Goal: Transaction & Acquisition: Purchase product/service

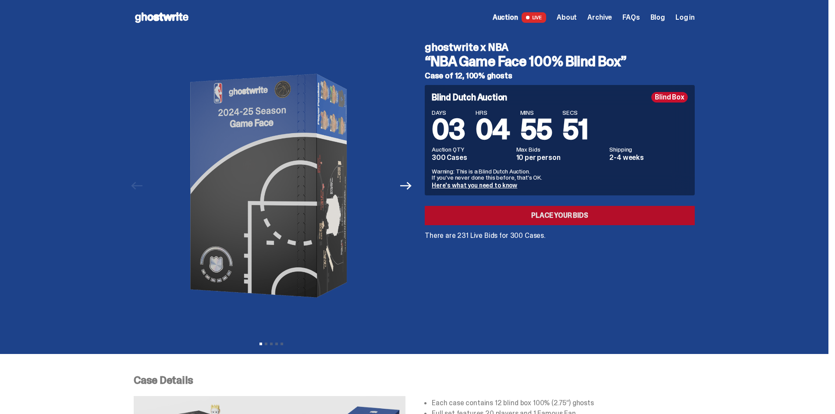
click at [552, 218] on link "Place your Bids" at bounding box center [560, 215] width 270 height 19
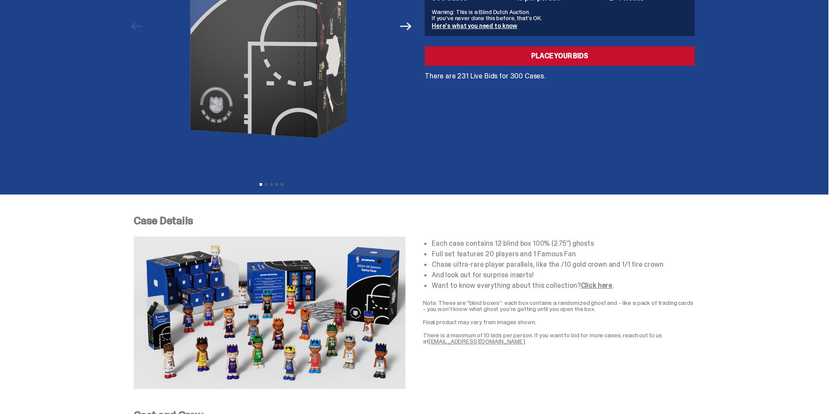
scroll to position [175, 0]
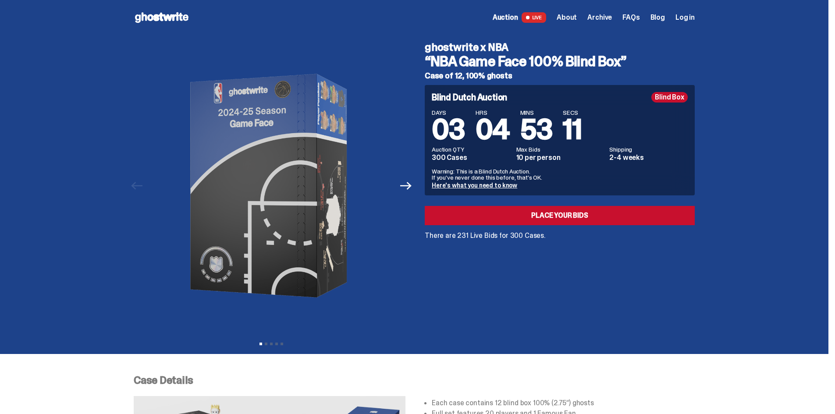
click at [488, 186] on link "Here's what you need to know" at bounding box center [475, 186] width 86 height 8
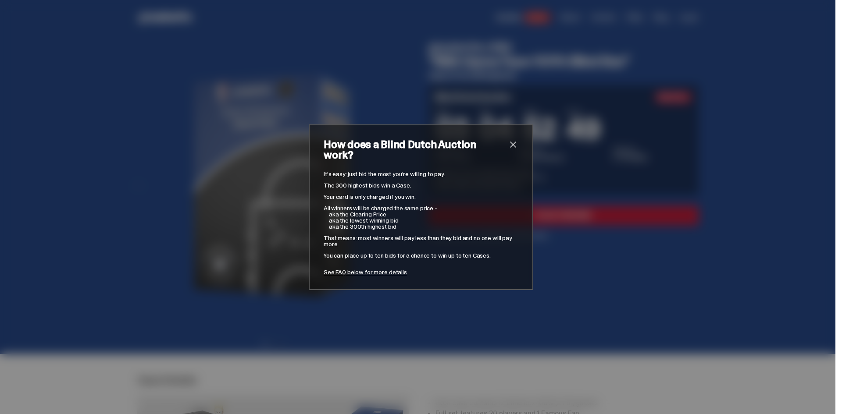
click at [514, 149] on span "close" at bounding box center [513, 144] width 11 height 11
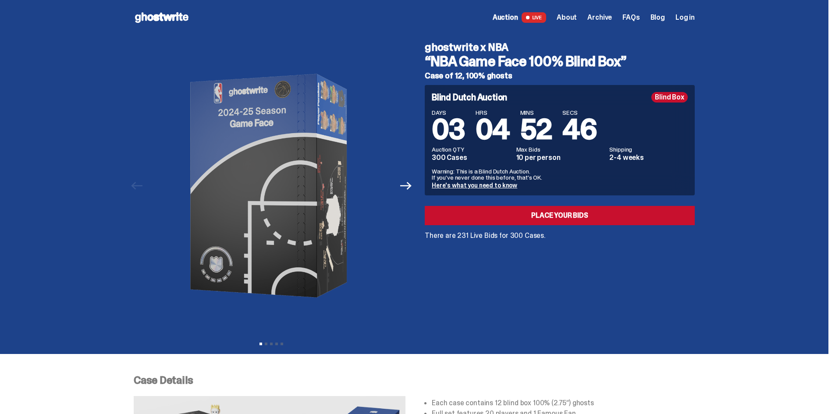
click at [572, 18] on span "About" at bounding box center [567, 17] width 20 height 7
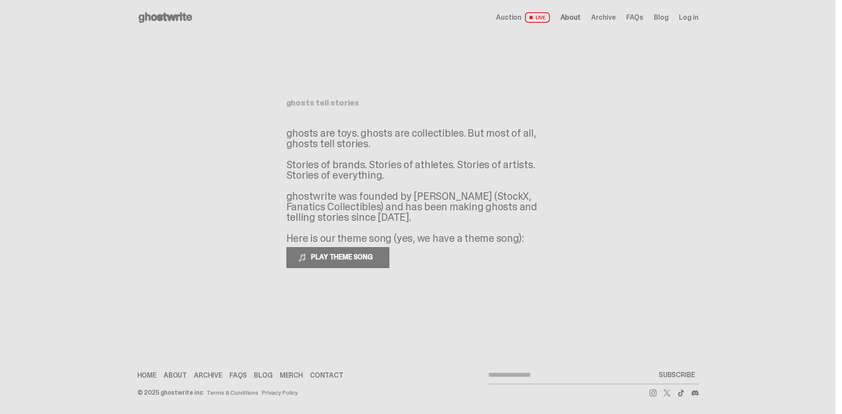
click at [574, 18] on span "About" at bounding box center [570, 17] width 20 height 7
